Goal: Task Accomplishment & Management: Manage account settings

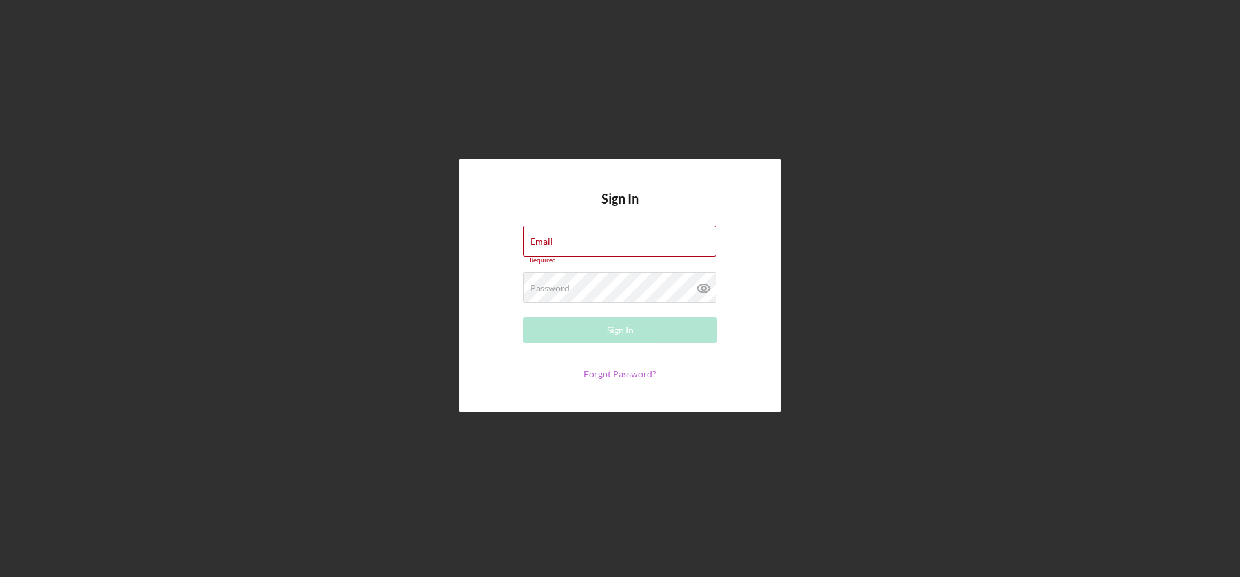
click at [608, 376] on link "Forgot Password?" at bounding box center [620, 373] width 72 height 11
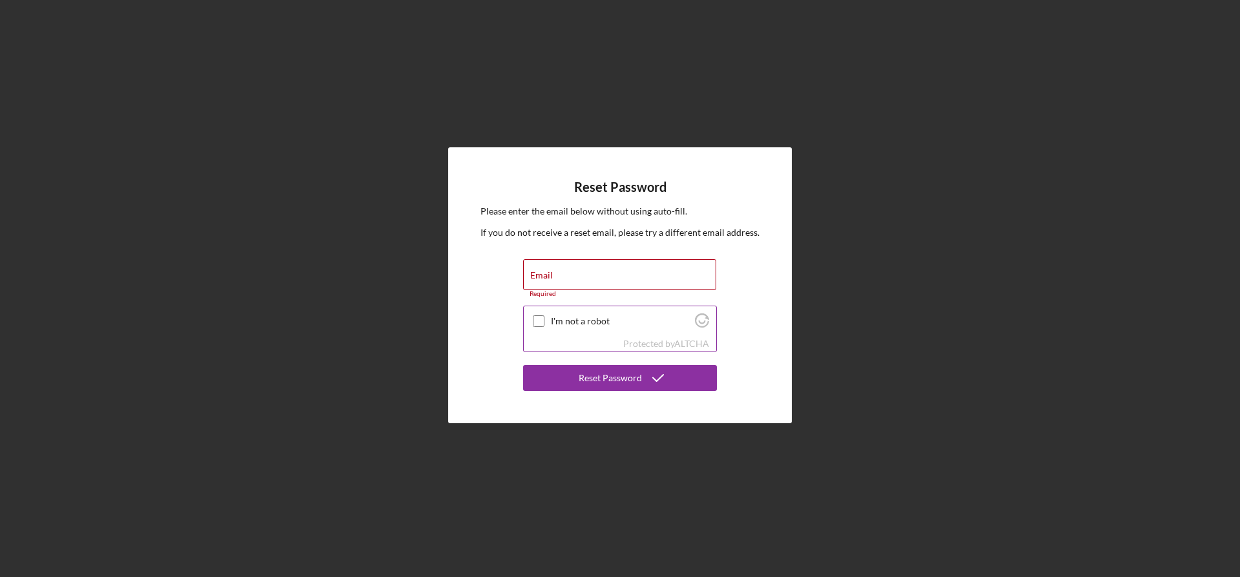
click at [568, 317] on label "I'm not a robot" at bounding box center [621, 321] width 140 height 10
click at [544, 317] on input "I'm not a robot" at bounding box center [539, 321] width 12 height 12
checkbox input "true"
click at [571, 283] on input "Email" at bounding box center [619, 274] width 193 height 31
click at [665, 278] on input "[DOMAIN_NAME]" at bounding box center [619, 274] width 193 height 31
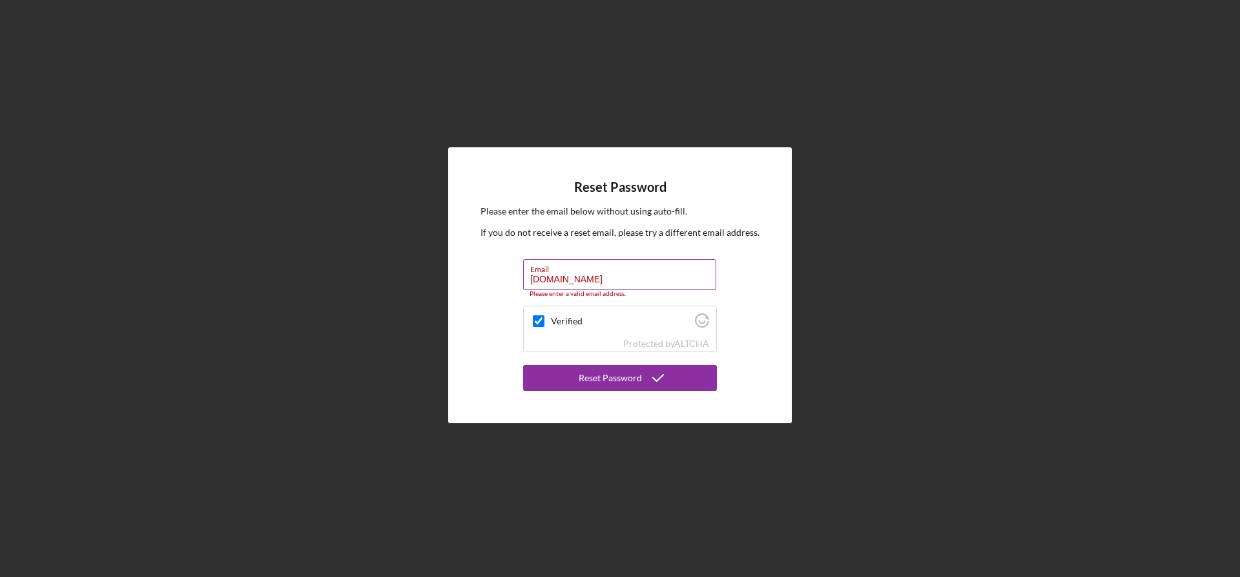
click at [669, 276] on input "[DOMAIN_NAME]" at bounding box center [619, 274] width 193 height 31
type input "[EMAIL_ADDRESS][DOMAIN_NAME]"
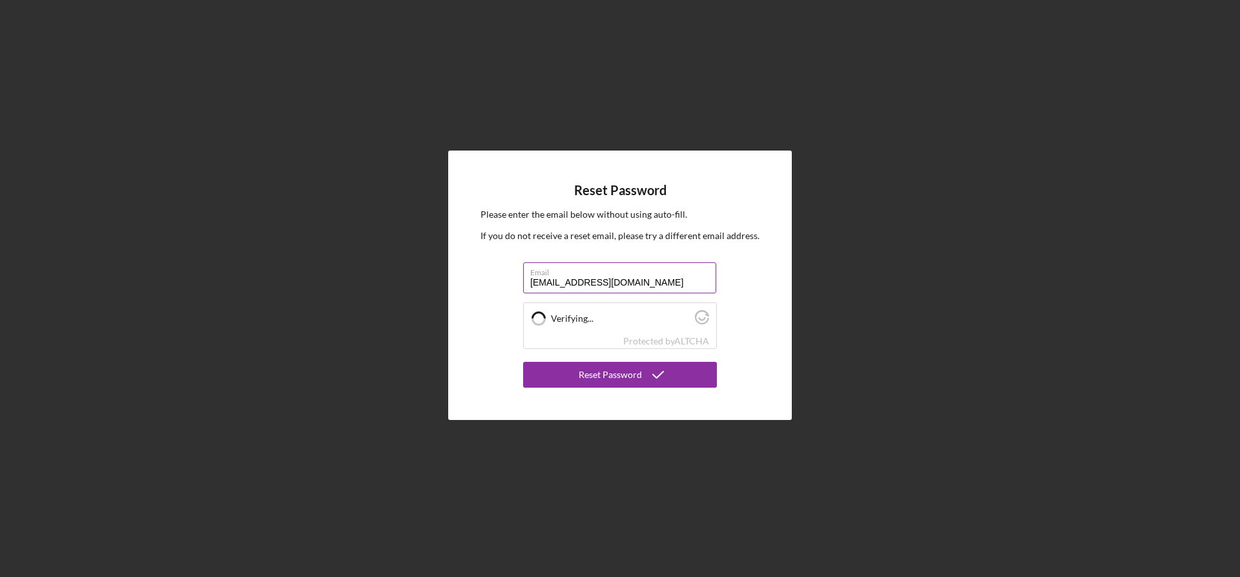
checkbox input "true"
type input "[EMAIL_ADDRESS][DOMAIN_NAME]"
click at [658, 374] on icon "submit" at bounding box center [658, 374] width 32 height 32
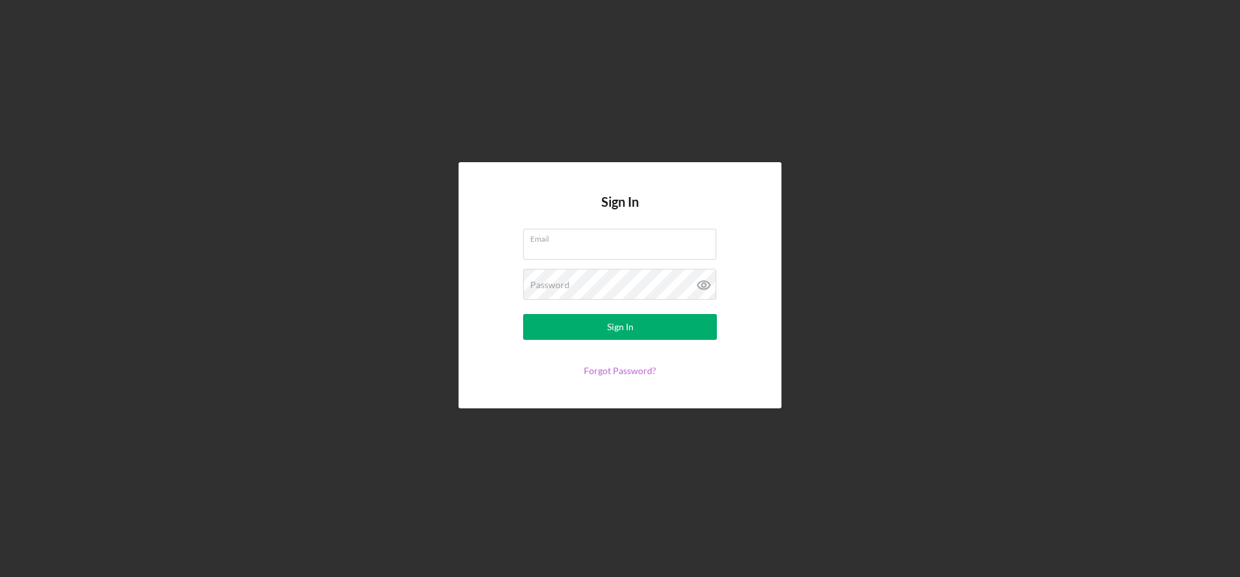
click at [605, 374] on link "Forgot Password?" at bounding box center [620, 370] width 72 height 11
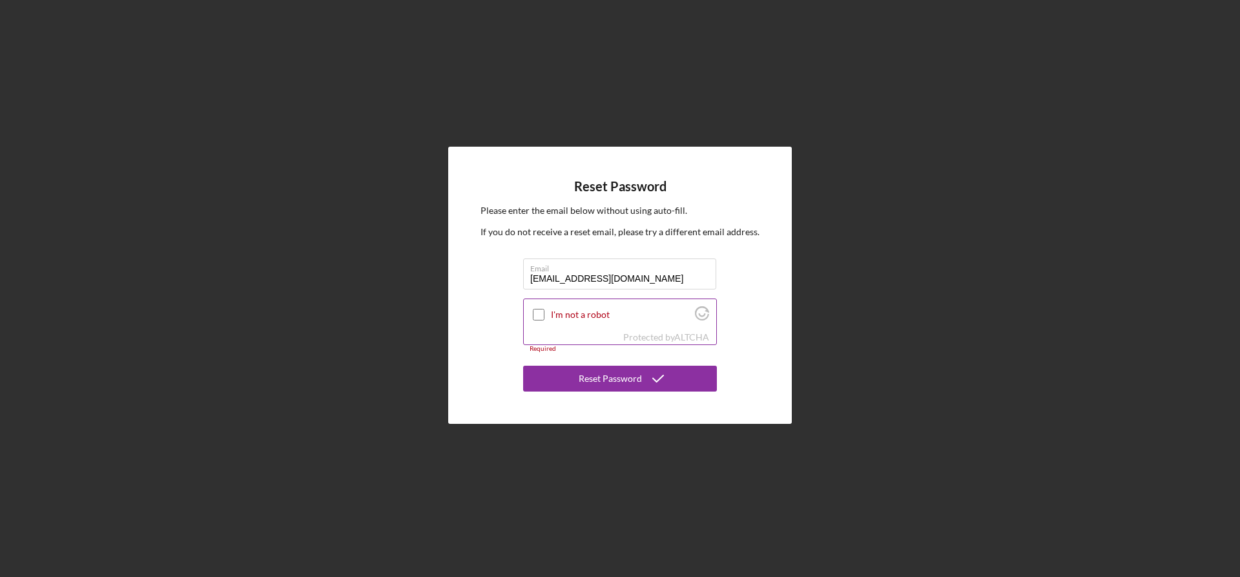
type input "[EMAIL_ADDRESS][DOMAIN_NAME]"
click at [538, 311] on input "I'm not a robot" at bounding box center [539, 315] width 12 height 12
checkbox input "true"
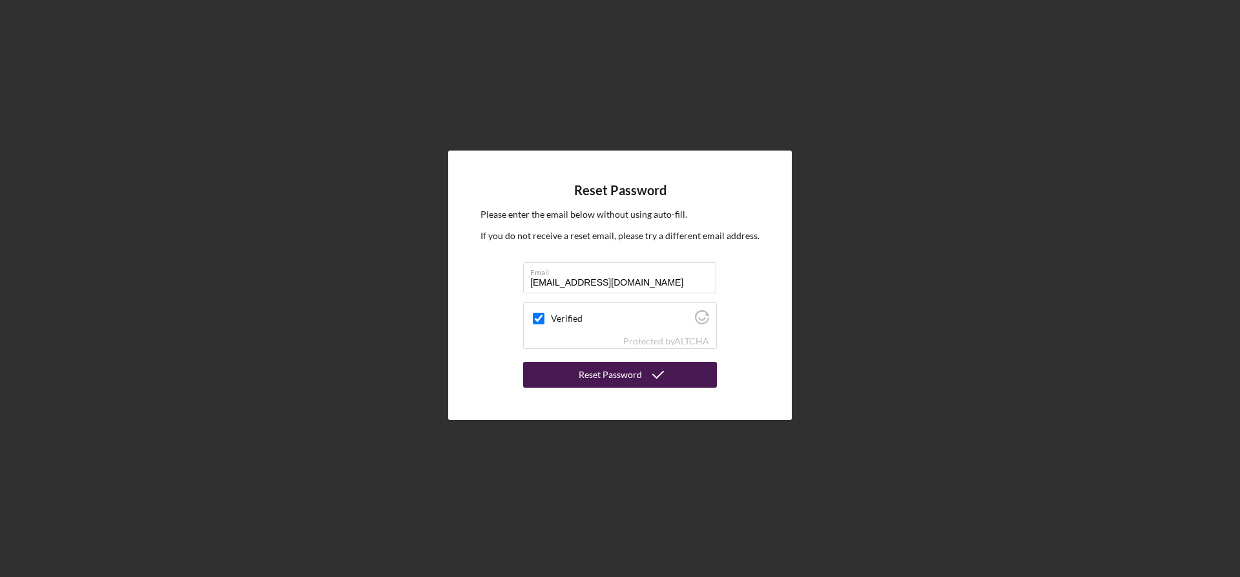
click at [623, 370] on div "Reset Password" at bounding box center [609, 375] width 63 height 26
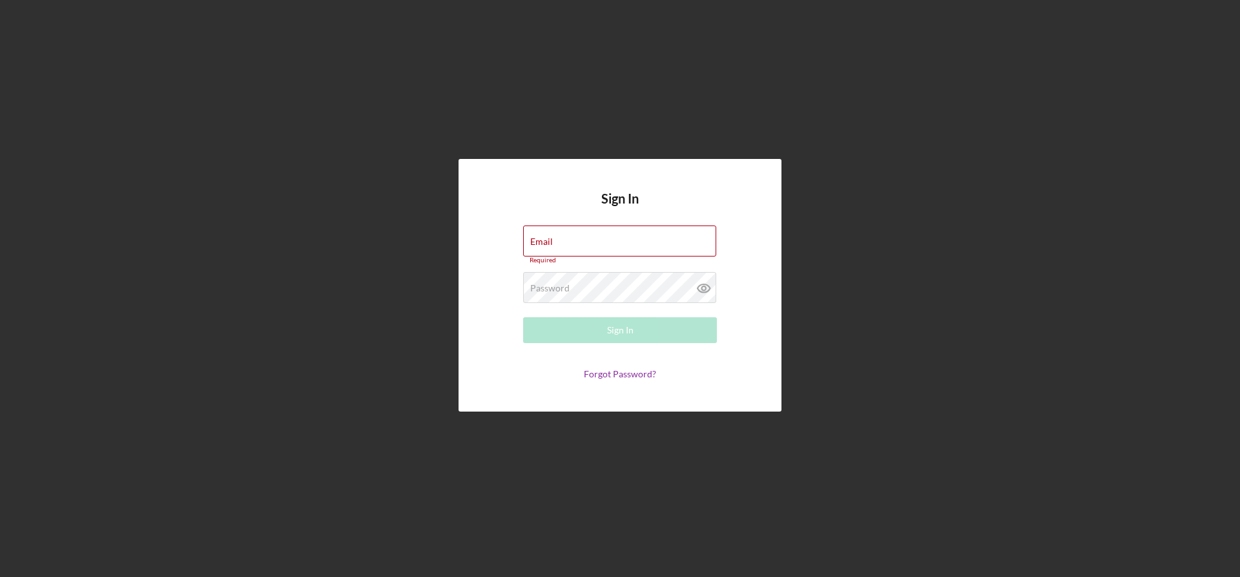
click at [593, 366] on form "Email Required Password Required Sign In Forgot Password?" at bounding box center [620, 302] width 258 height 154
click at [607, 380] on div "Sign In Email Required Password Required Sign In Forgot Password?" at bounding box center [619, 285] width 323 height 252
click at [615, 373] on link "Forgot Password?" at bounding box center [620, 373] width 72 height 11
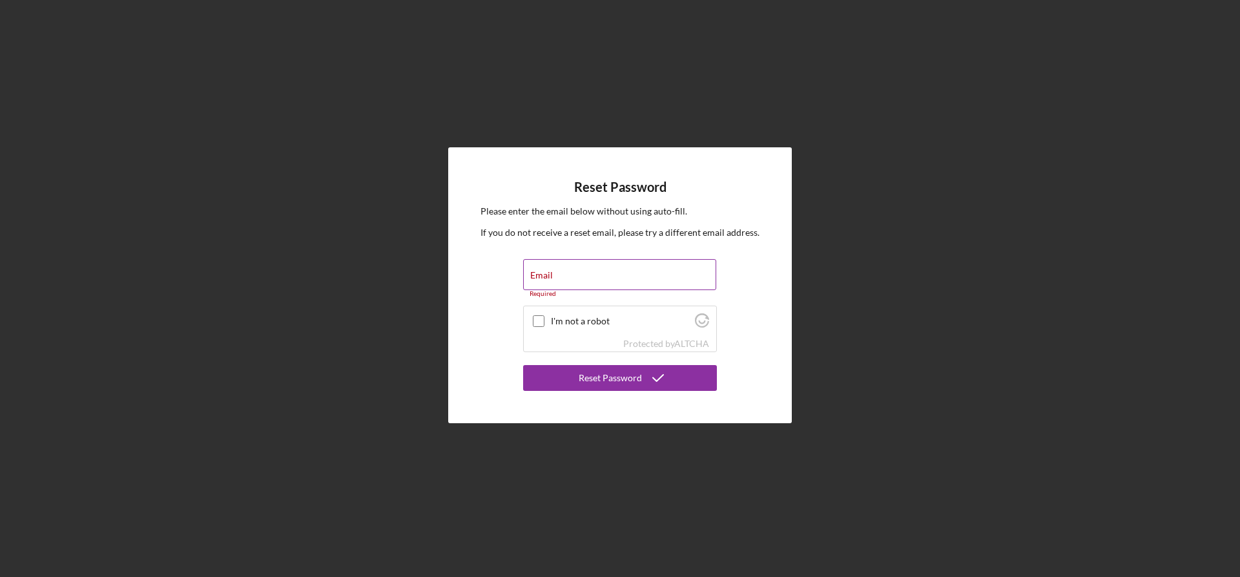
click at [562, 272] on div "Email Required" at bounding box center [620, 278] width 194 height 39
click at [560, 280] on input "Email" at bounding box center [619, 274] width 193 height 31
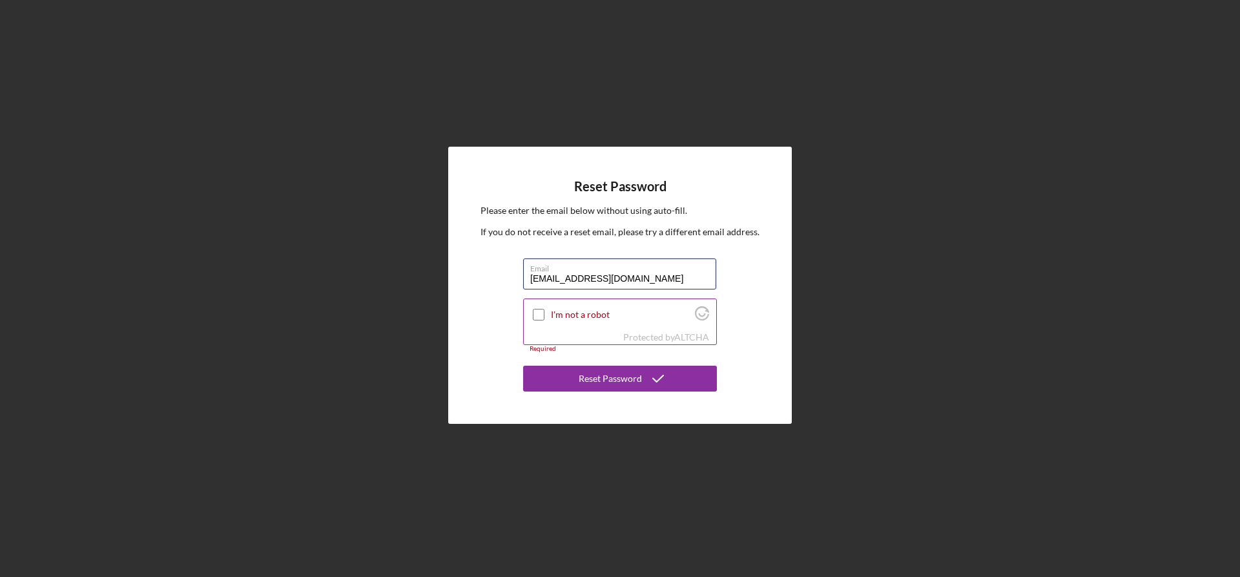
type input "[EMAIL_ADDRESS][DOMAIN_NAME]"
click at [537, 313] on input "I'm not a robot" at bounding box center [539, 315] width 12 height 12
checkbox input "true"
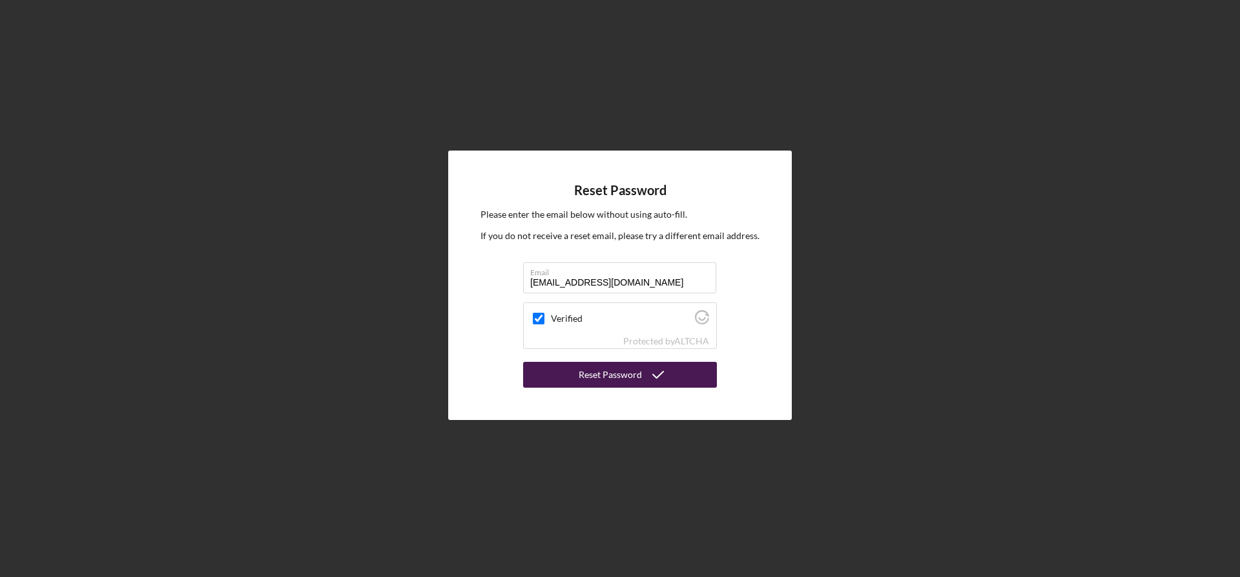
click at [640, 376] on button "Reset Password" at bounding box center [620, 375] width 194 height 26
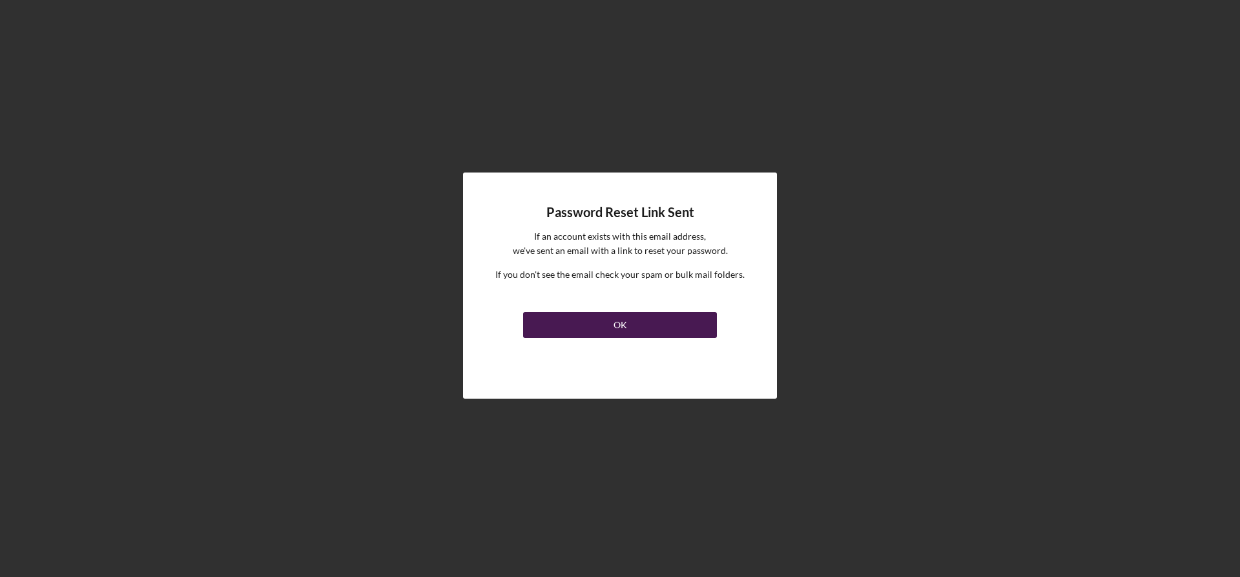
click at [668, 316] on button "OK" at bounding box center [620, 325] width 194 height 26
